Goal: Task Accomplishment & Management: Use online tool/utility

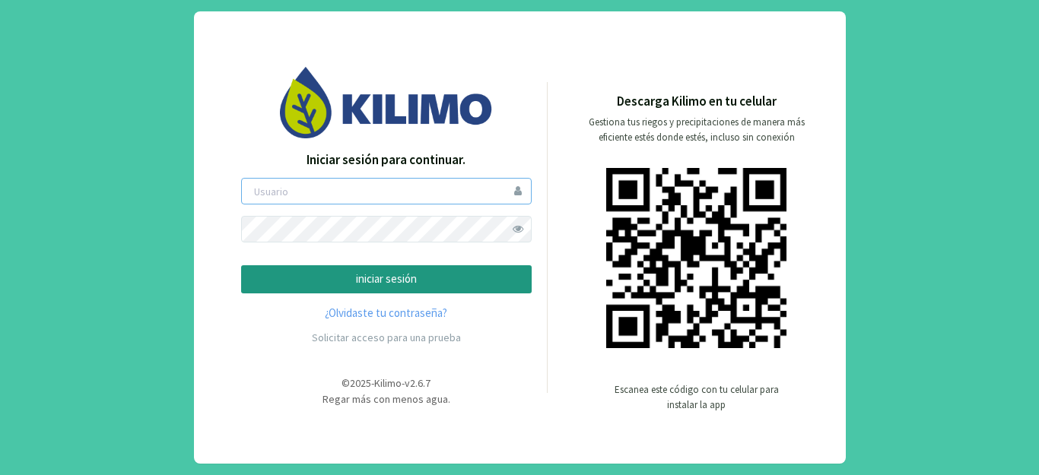
click at [290, 198] on input "email" at bounding box center [386, 191] width 291 height 27
type input "[PERSON_NAME][EMAIL_ADDRESS][DOMAIN_NAME]"
click at [334, 270] on button "iniciar sesión" at bounding box center [386, 279] width 291 height 28
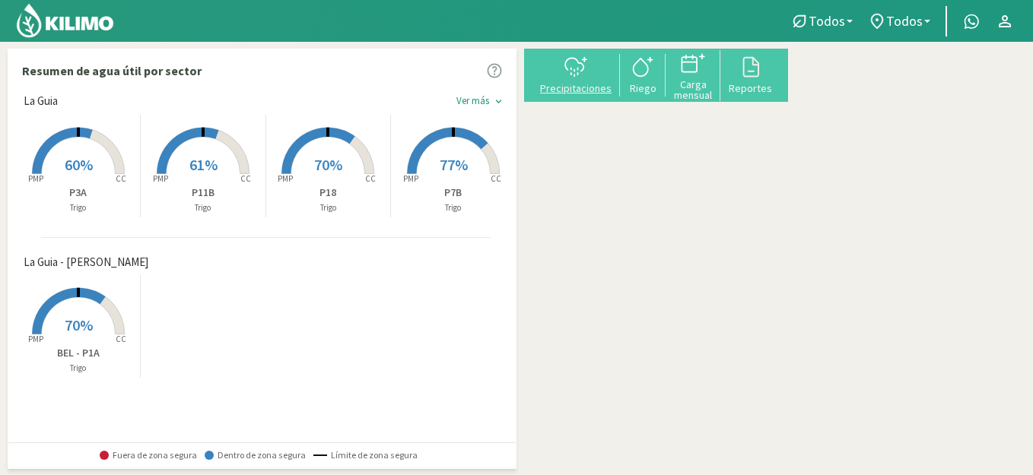
click at [600, 90] on div "Precipitaciones" at bounding box center [575, 88] width 79 height 11
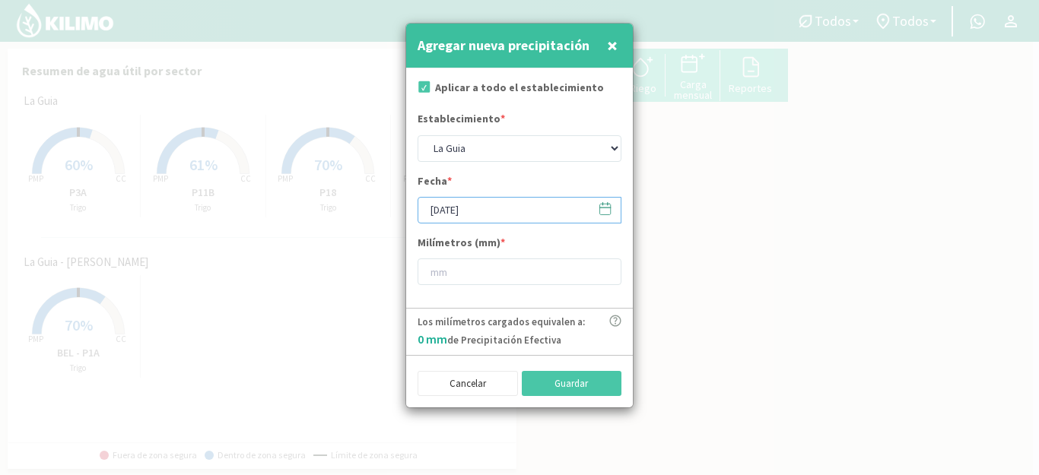
click at [511, 211] on input "[DATE]" at bounding box center [520, 210] width 204 height 27
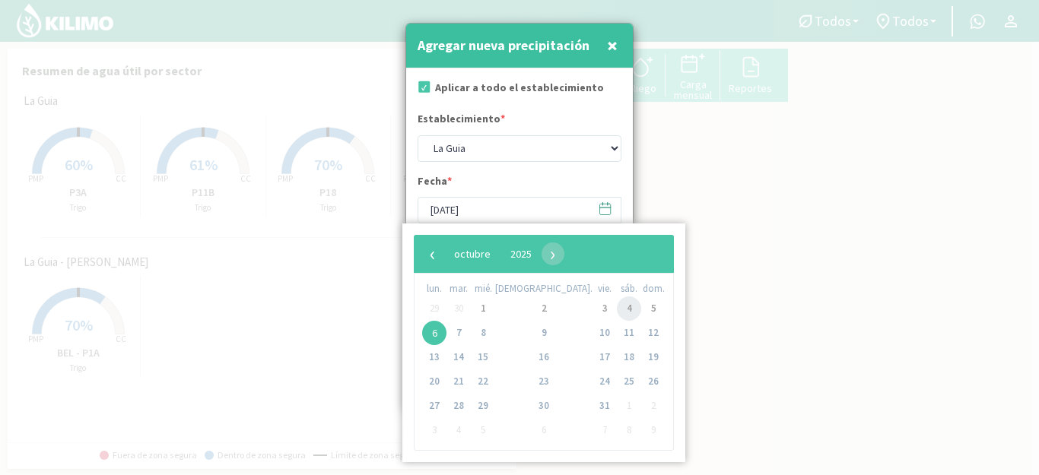
click at [617, 312] on span "4" at bounding box center [629, 309] width 24 height 24
type input "[DATE]"
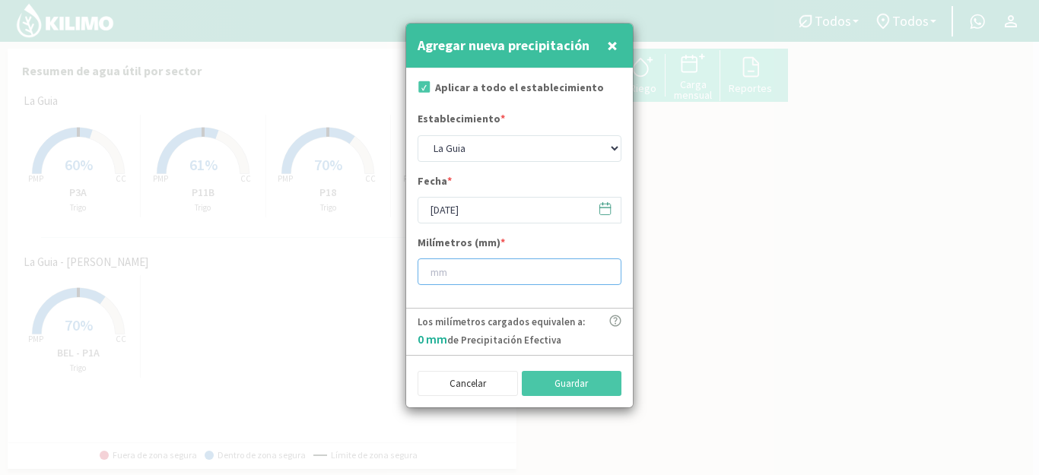
click at [567, 279] on input "number" at bounding box center [520, 272] width 204 height 27
type input "28"
click at [595, 382] on button "Guardar" at bounding box center [572, 384] width 100 height 26
type input "[DATE]"
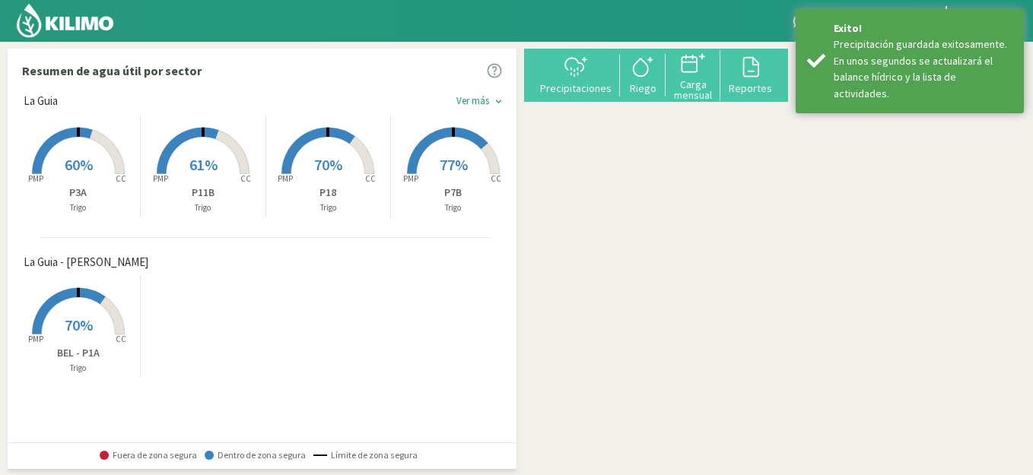
click at [615, 97] on div "Precipitaciones Riego Carga mensual Reportes" at bounding box center [656, 75] width 264 height 53
click at [588, 81] on svg-icon at bounding box center [576, 75] width 24 height 14
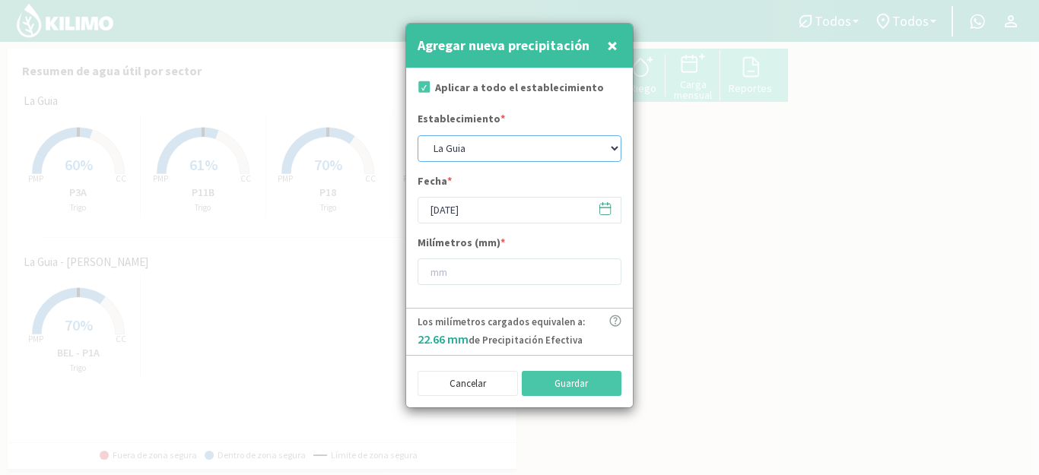
click at [497, 144] on select "La Guia La Guia - [PERSON_NAME]" at bounding box center [520, 148] width 204 height 27
select select "1: Object"
click at [418, 135] on select "La Guia La Guia - [PERSON_NAME]" at bounding box center [520, 148] width 204 height 27
click at [519, 215] on input "[DATE]" at bounding box center [520, 210] width 204 height 27
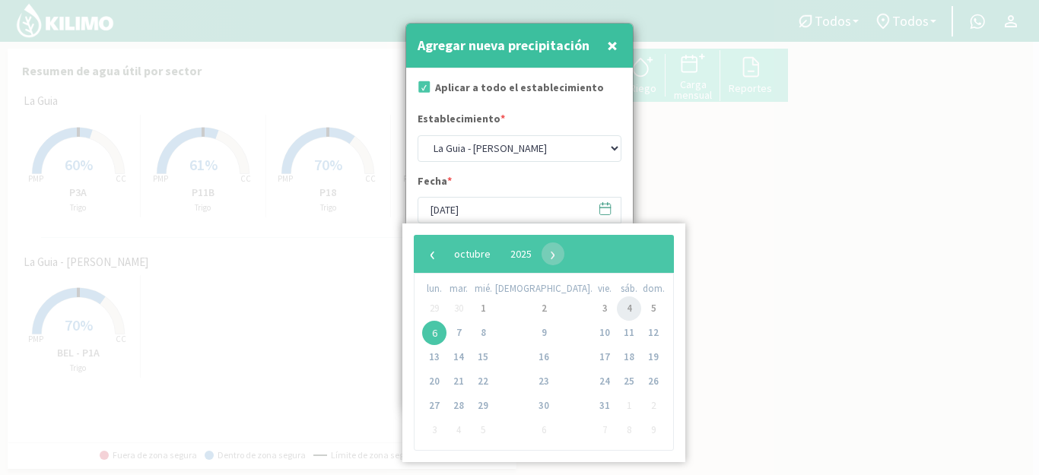
click at [617, 309] on span "4" at bounding box center [629, 309] width 24 height 24
type input "[DATE]"
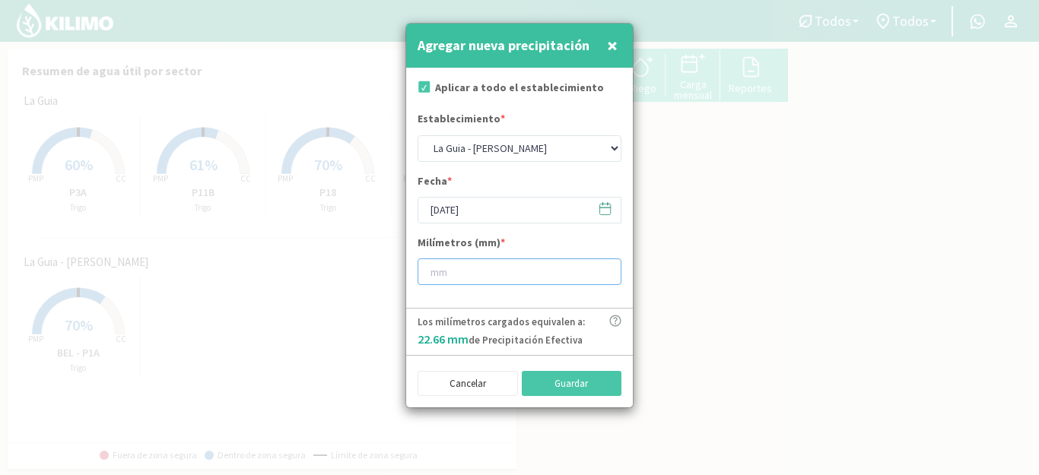
click at [568, 280] on input "number" at bounding box center [520, 272] width 204 height 27
type input "5"
click at [574, 384] on button "Guardar" at bounding box center [572, 384] width 100 height 26
select select "0: Object"
type input "[DATE]"
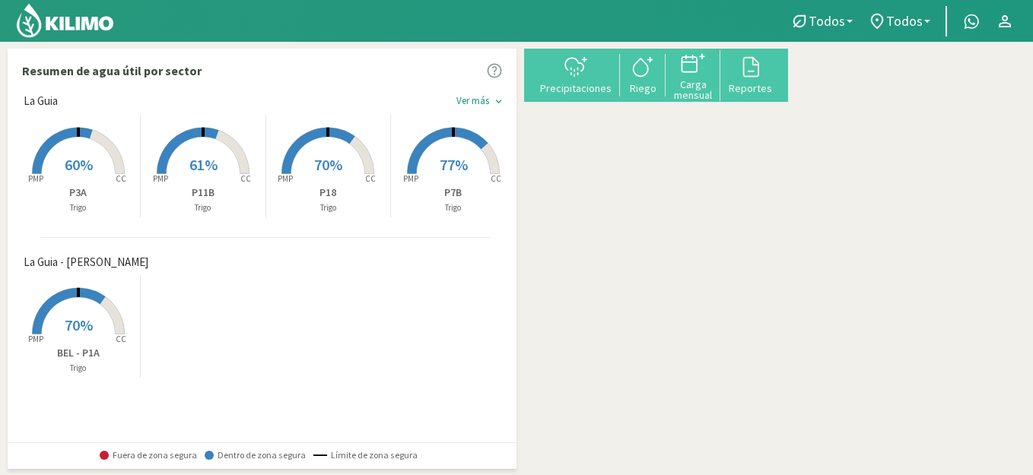
click at [91, 23] on img at bounding box center [65, 20] width 100 height 37
